Goal: Task Accomplishment & Management: Manage account settings

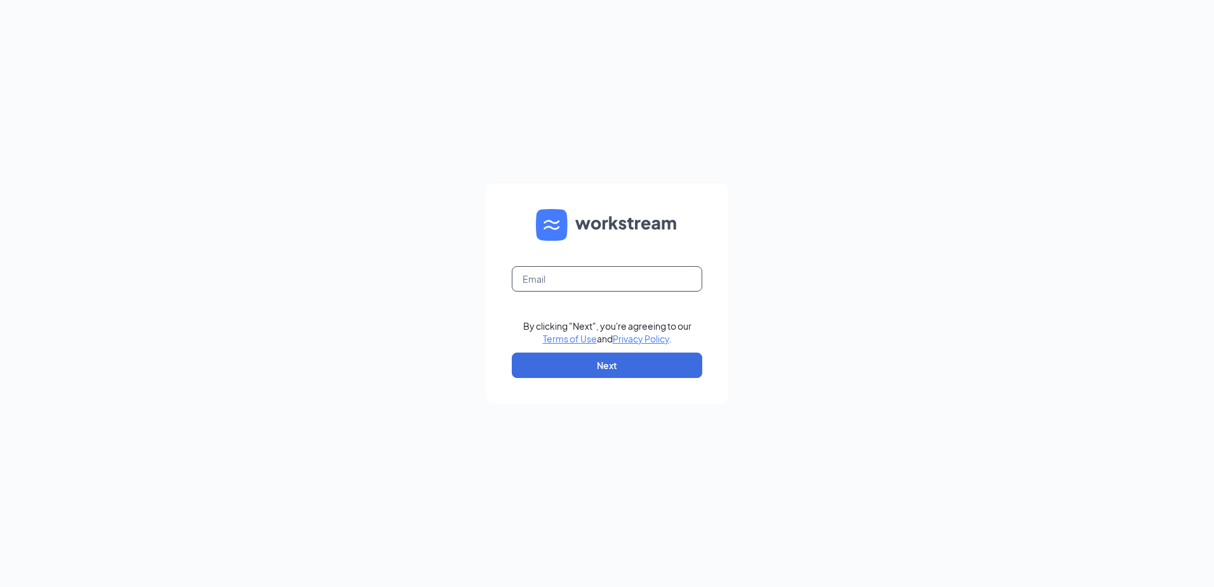
click at [595, 281] on input "text" at bounding box center [607, 278] width 191 height 25
type input "[EMAIL_ADDRESS][DOMAIN_NAME]"
click at [622, 366] on button "Next" at bounding box center [607, 364] width 191 height 25
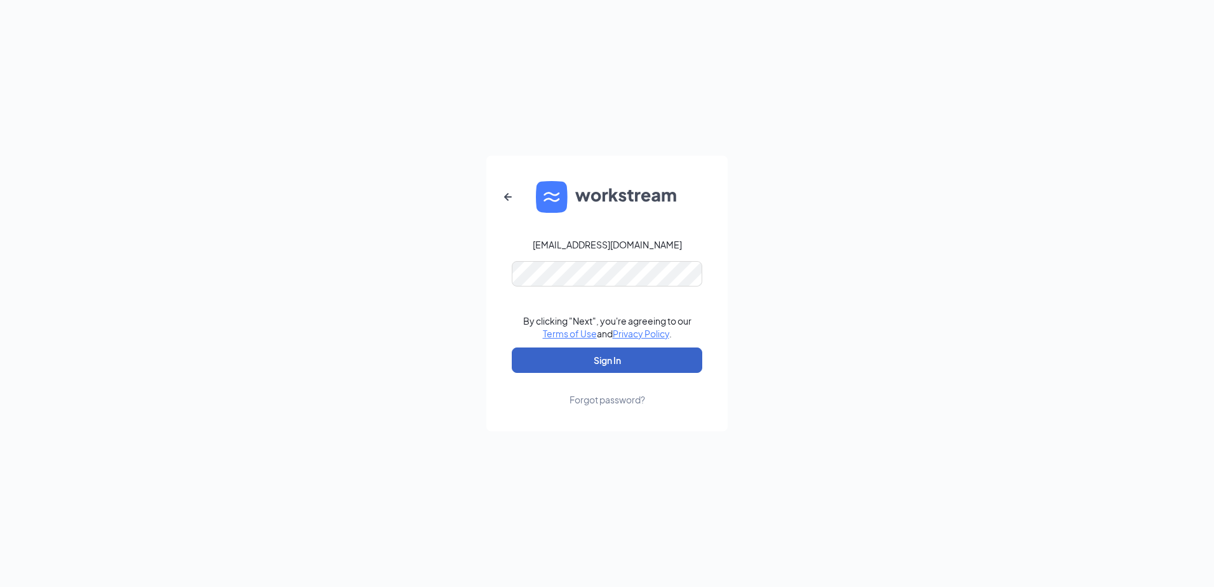
click at [643, 361] on button "Sign In" at bounding box center [607, 359] width 191 height 25
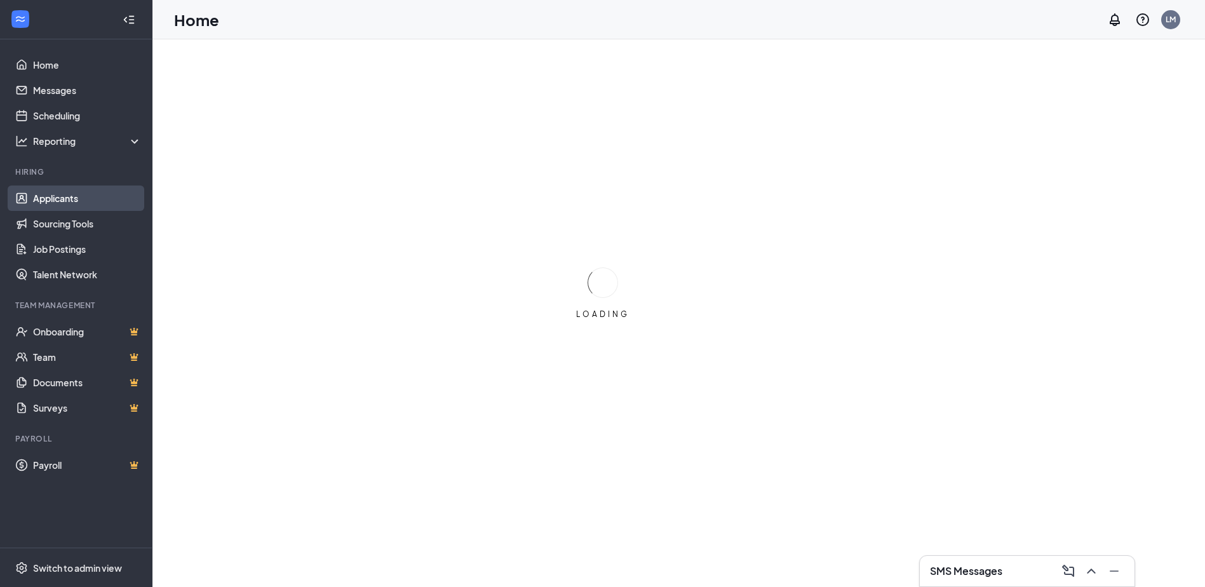
click at [64, 194] on link "Applicants" at bounding box center [87, 197] width 109 height 25
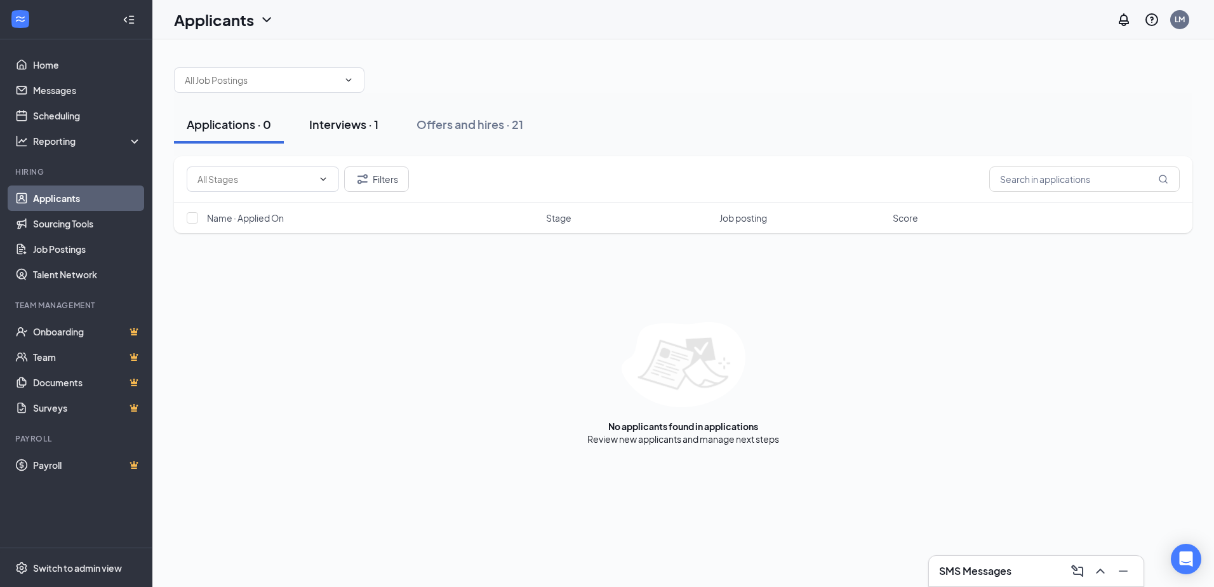
click at [351, 123] on div "Interviews · 1" at bounding box center [343, 124] width 69 height 16
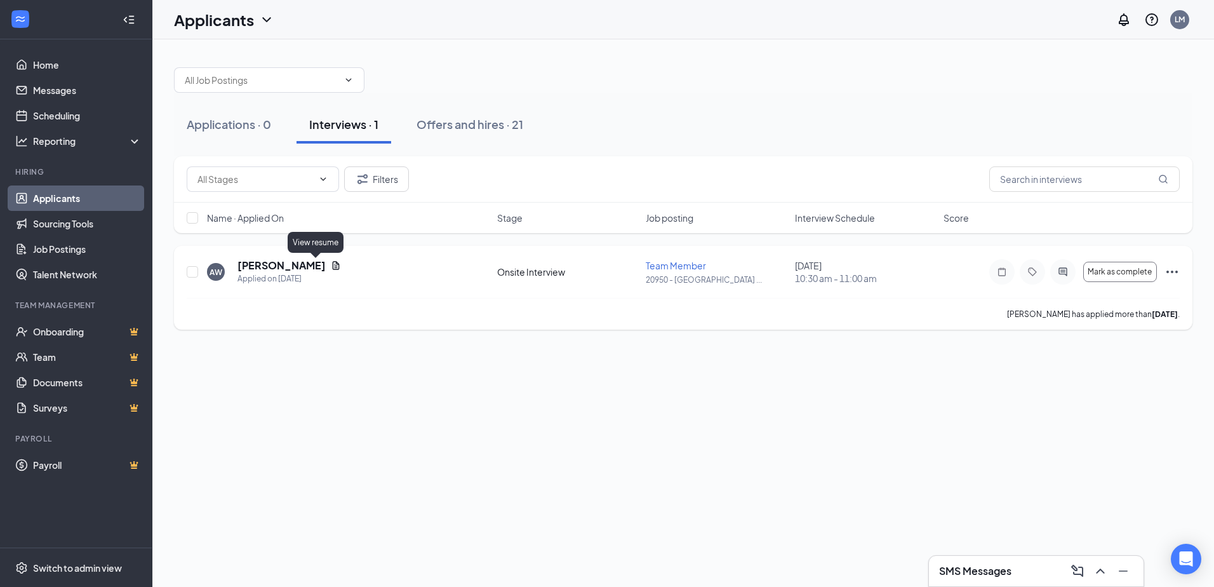
click at [333, 264] on icon "Document" at bounding box center [336, 265] width 7 height 8
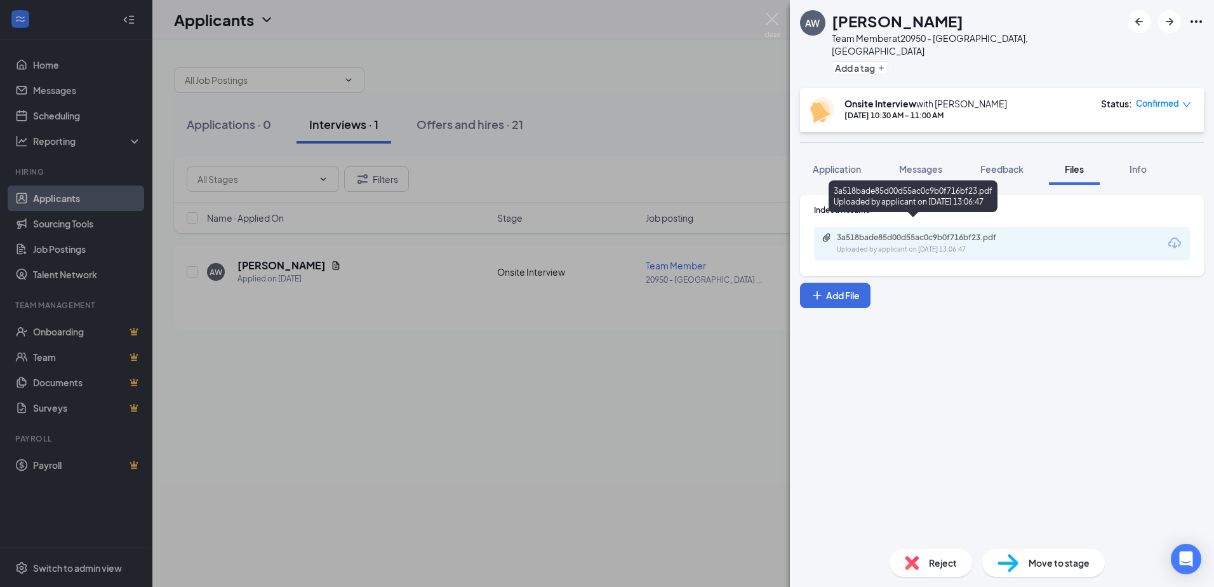
click at [942, 232] on div "3a518bade85d00d55ac0c9b0f716bf23.pdf Uploaded by applicant on [DATE] 13:06:47" at bounding box center [925, 243] width 206 height 22
click at [771, 14] on img at bounding box center [773, 25] width 16 height 25
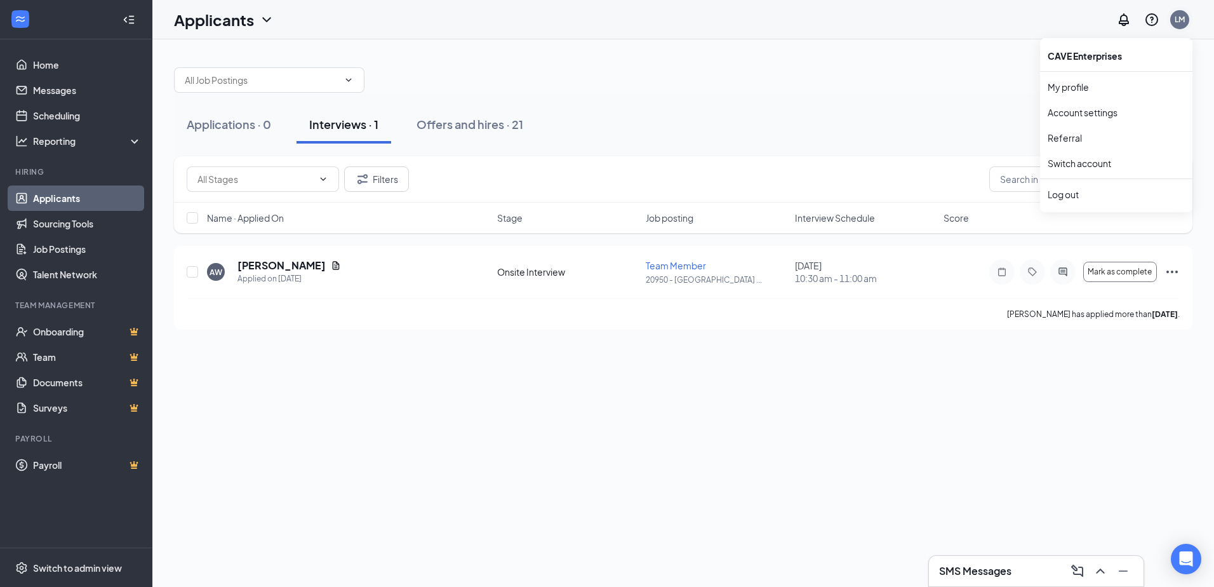
click at [1179, 19] on div "LM" at bounding box center [1180, 19] width 10 height 11
click at [1079, 191] on div "Log out" at bounding box center [1116, 194] width 137 height 13
